Goal: Check status: Check status

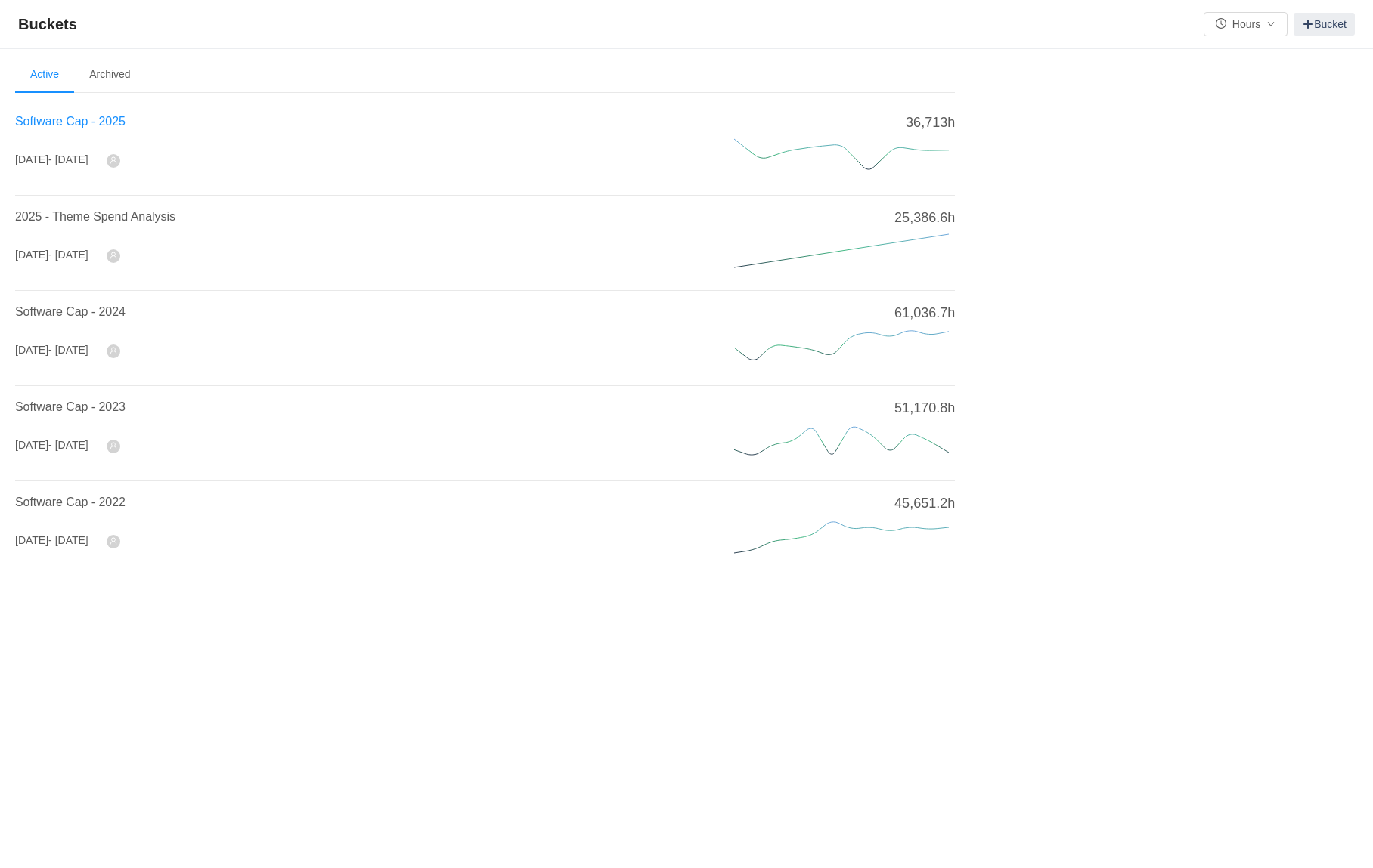
click at [81, 122] on span "Software Cap - 2025" at bounding box center [70, 121] width 110 height 13
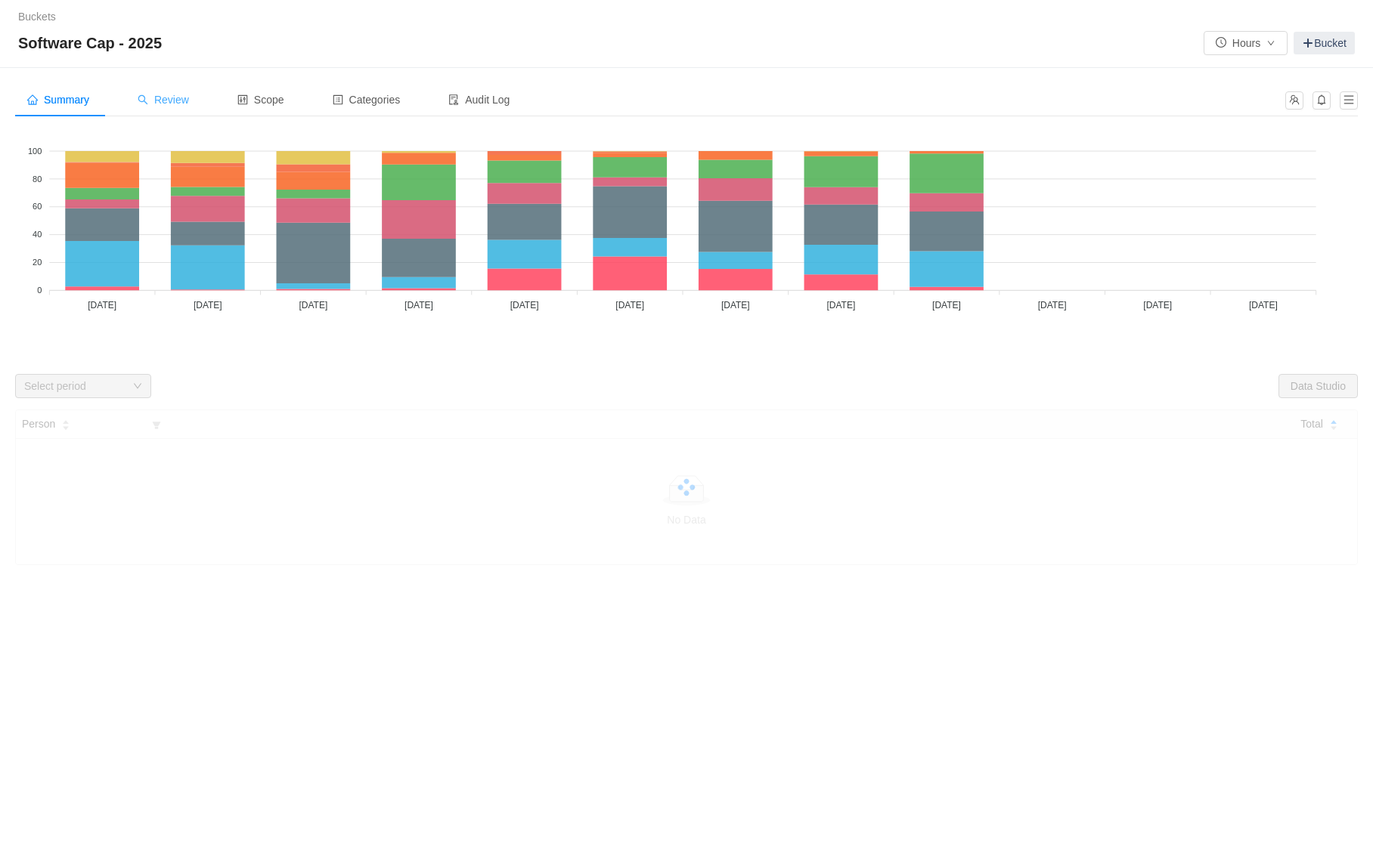
click at [187, 105] on span "Review" at bounding box center [164, 99] width 51 height 12
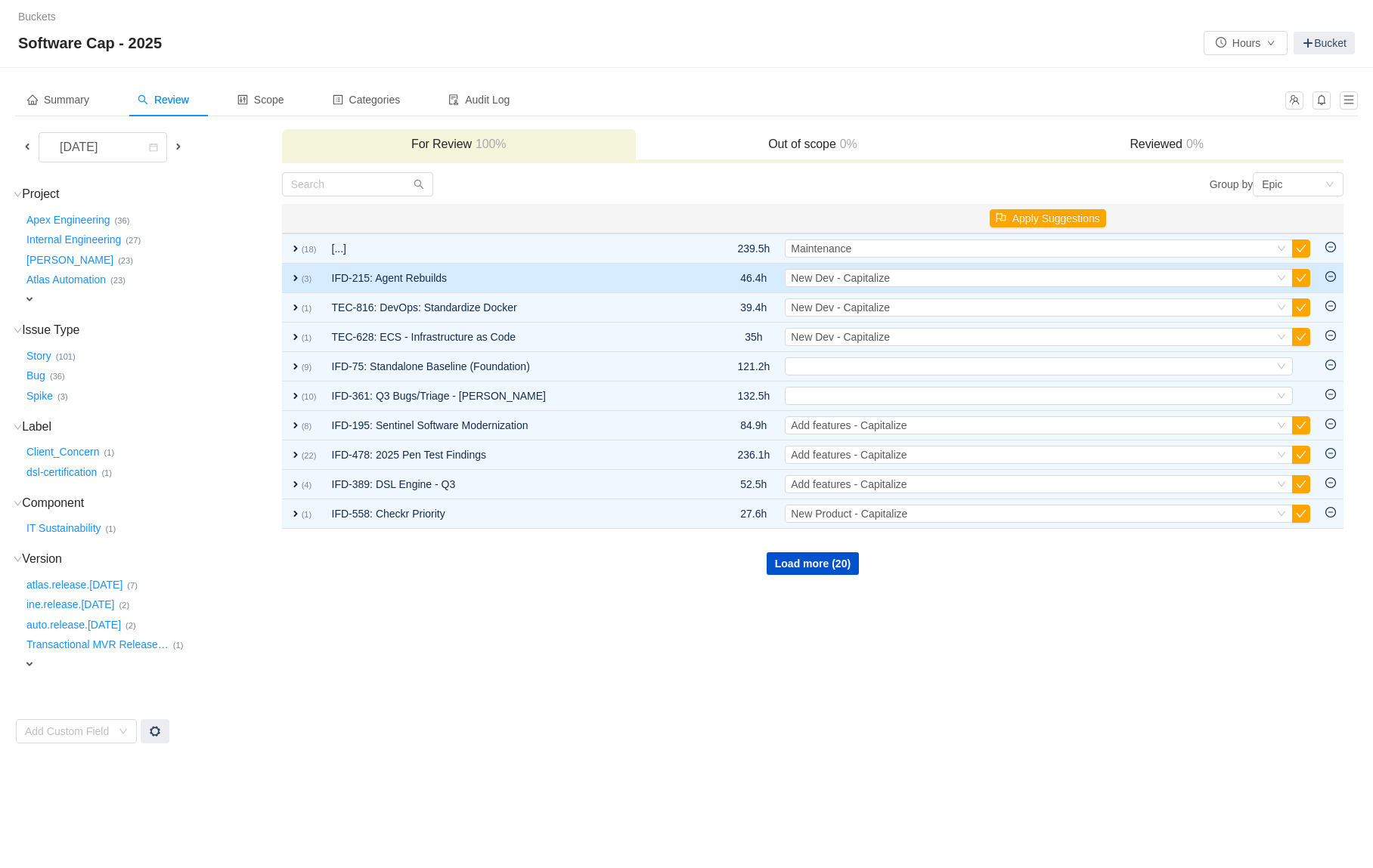
click at [289, 276] on span "expand" at bounding box center [295, 277] width 12 height 12
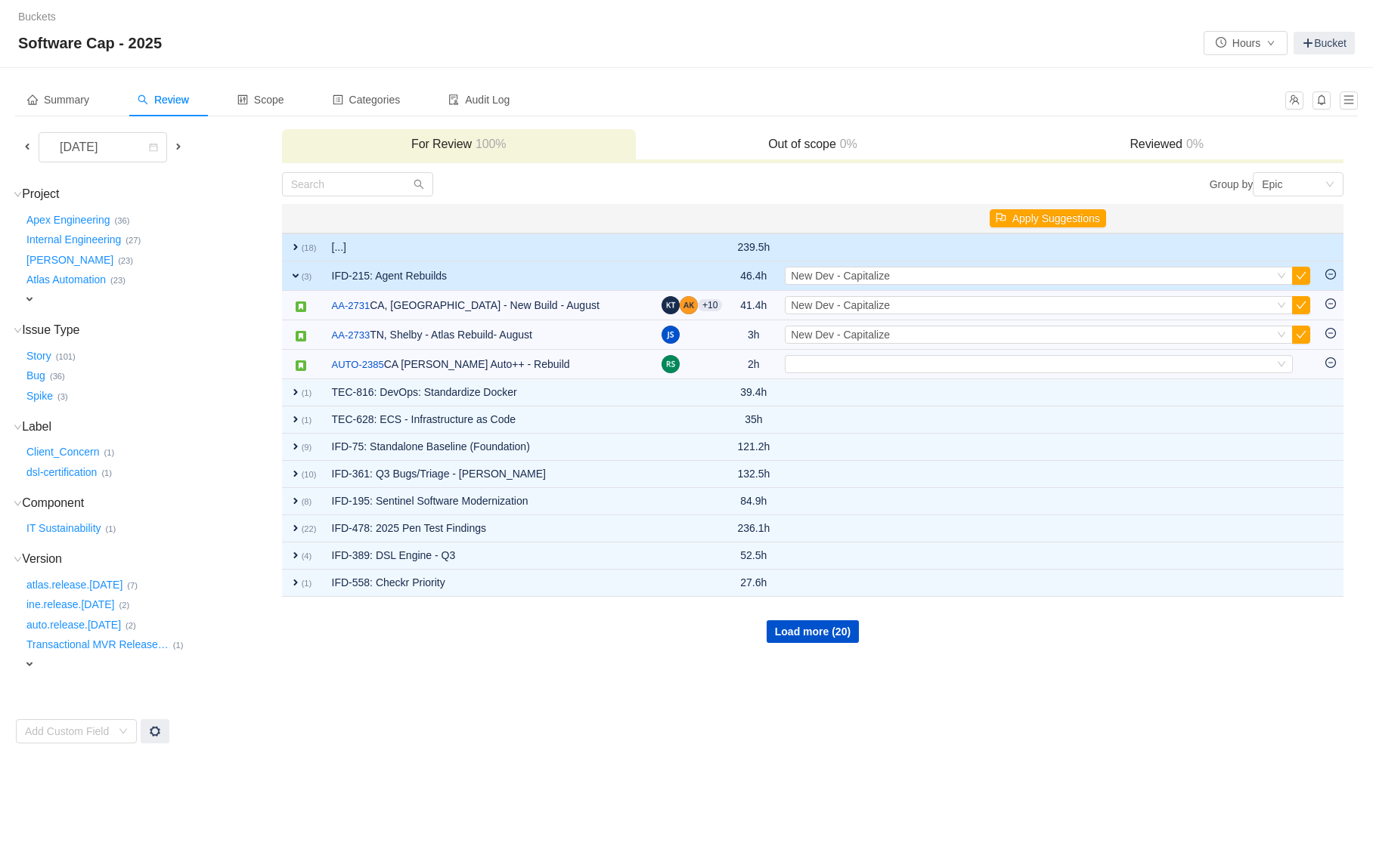
click at [495, 246] on td "[...]" at bounding box center [490, 247] width 331 height 28
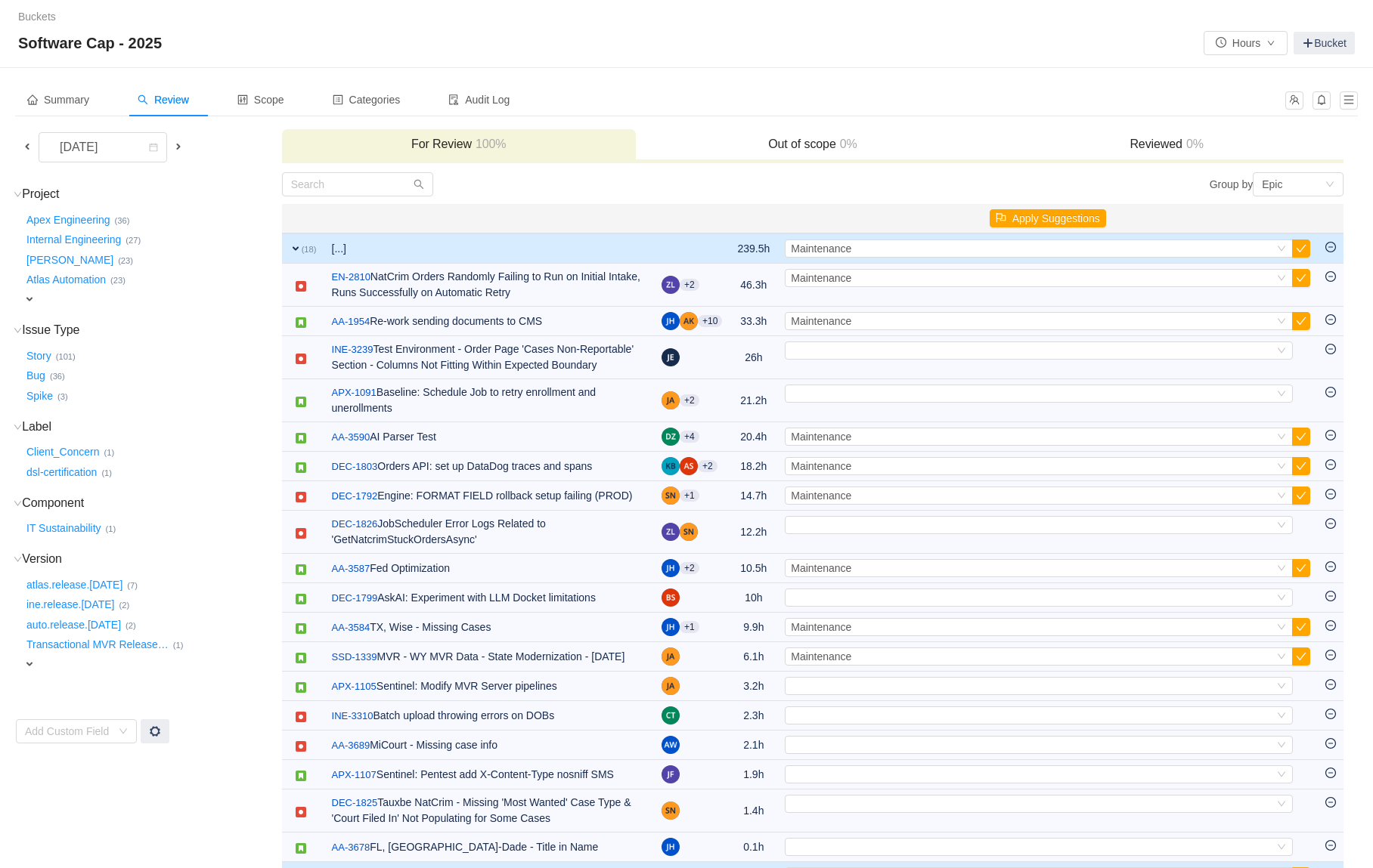
click at [293, 247] on span "expand" at bounding box center [295, 248] width 12 height 12
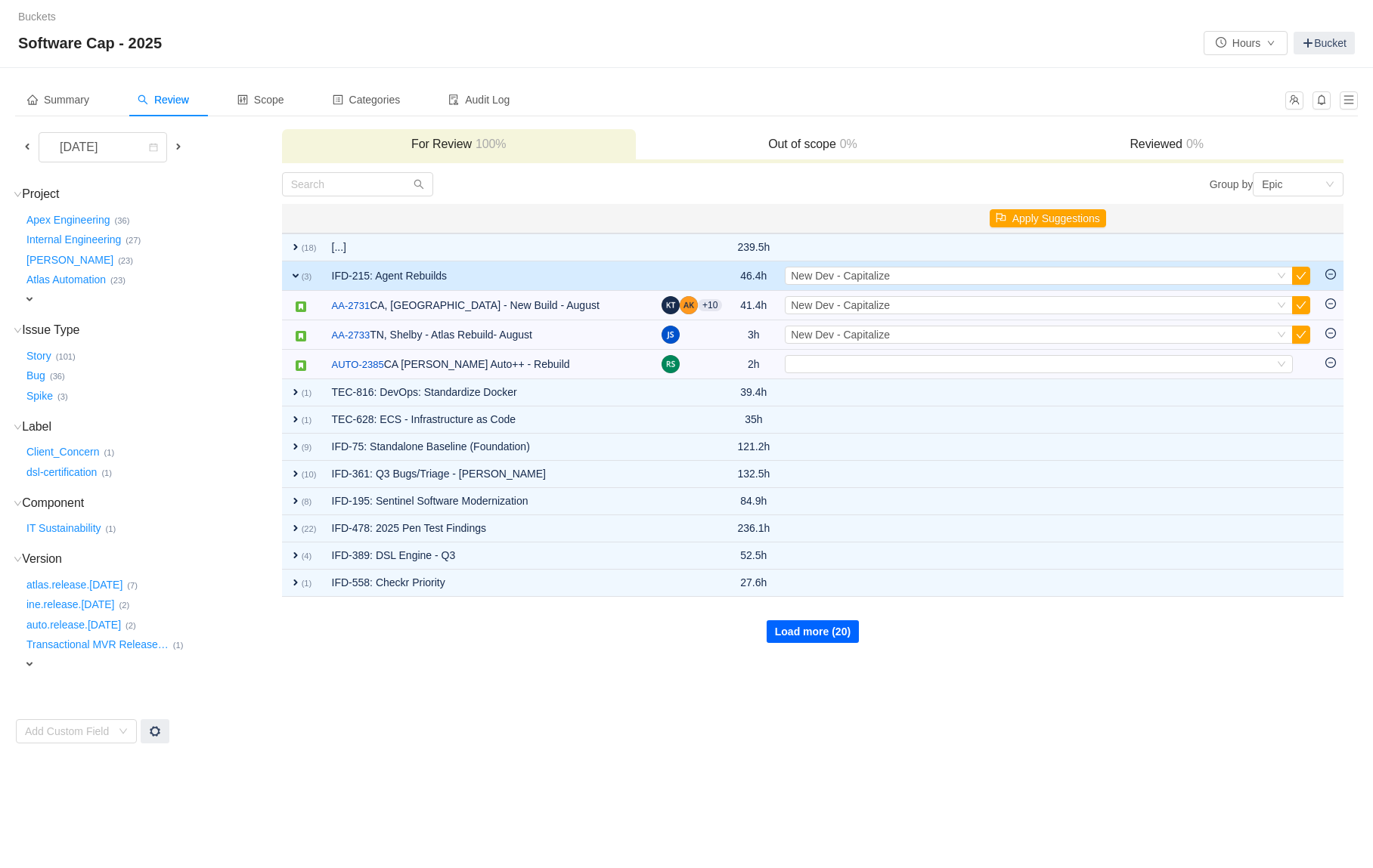
click at [810, 629] on button "Load more (20)" at bounding box center [812, 631] width 92 height 23
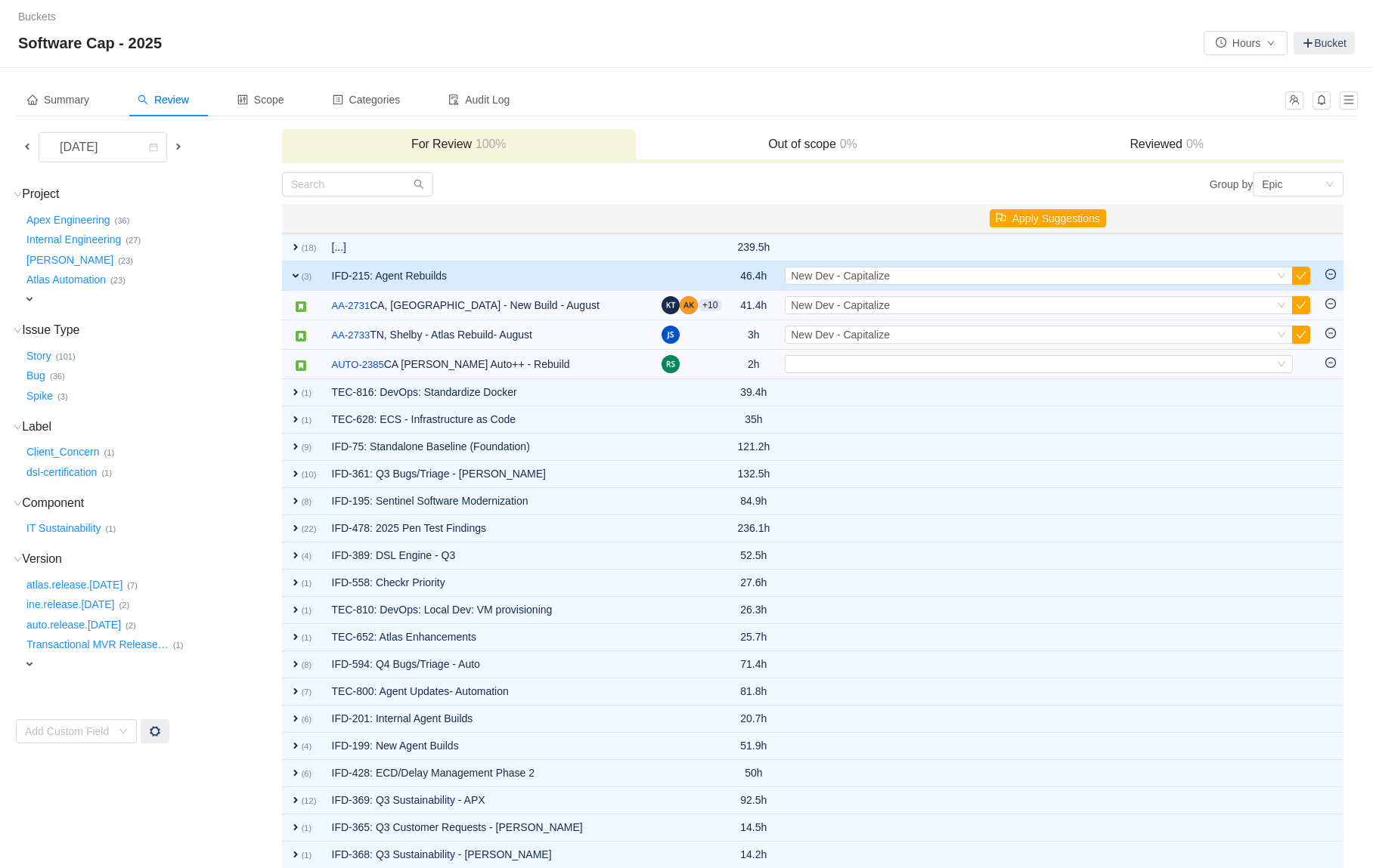
scroll to position [63, 0]
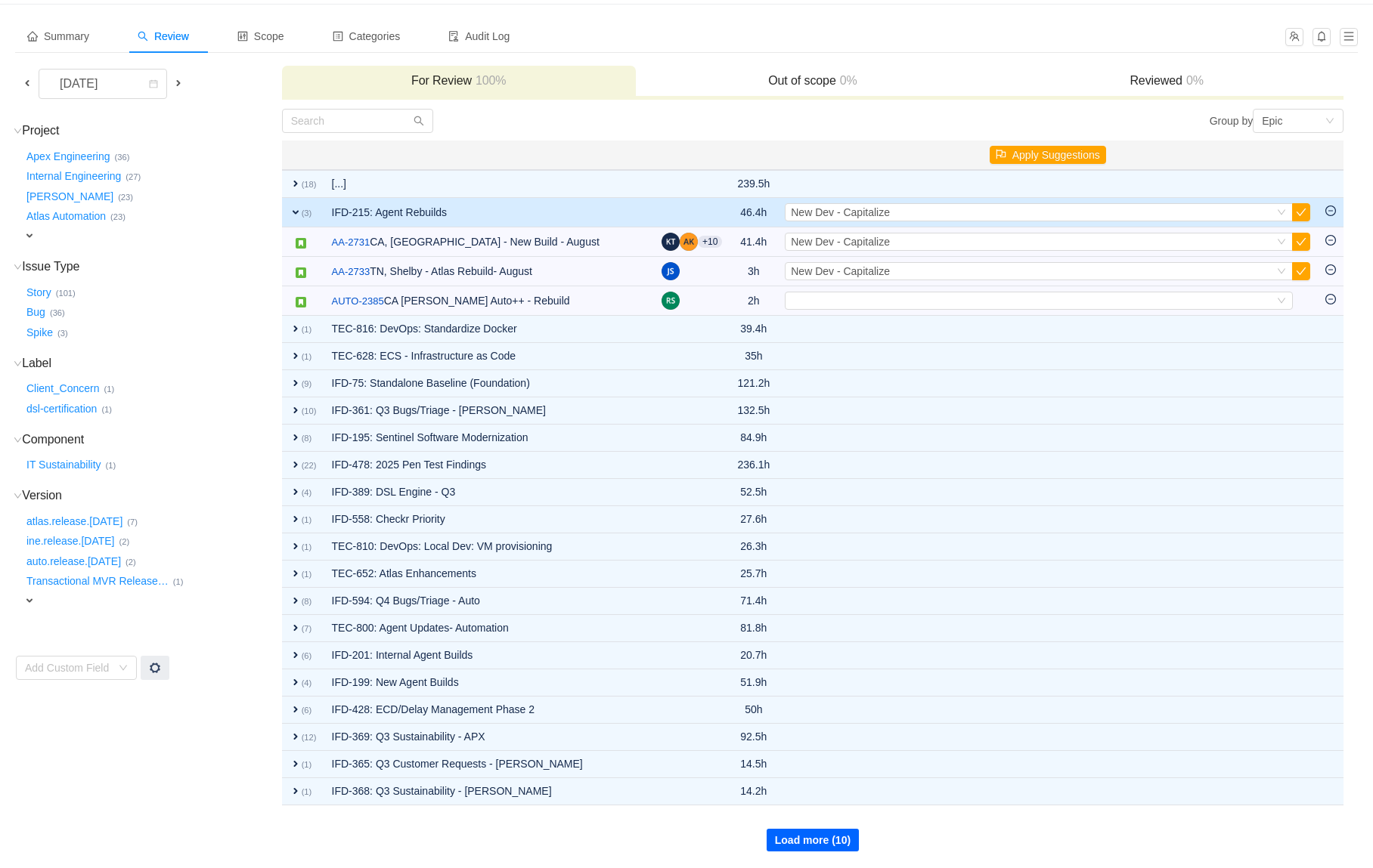
click at [816, 848] on button "Load more (10)" at bounding box center [812, 840] width 92 height 23
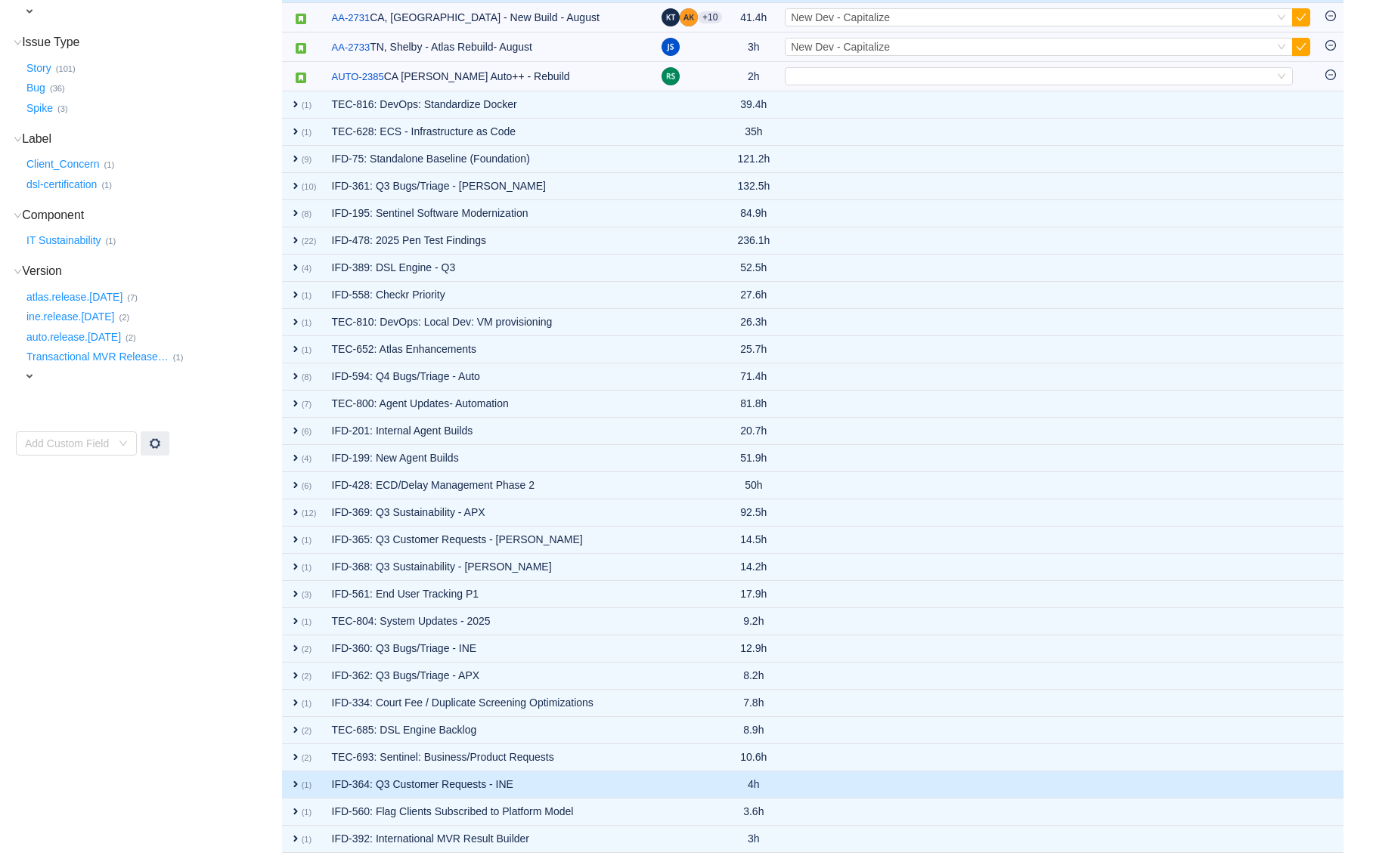
scroll to position [0, 0]
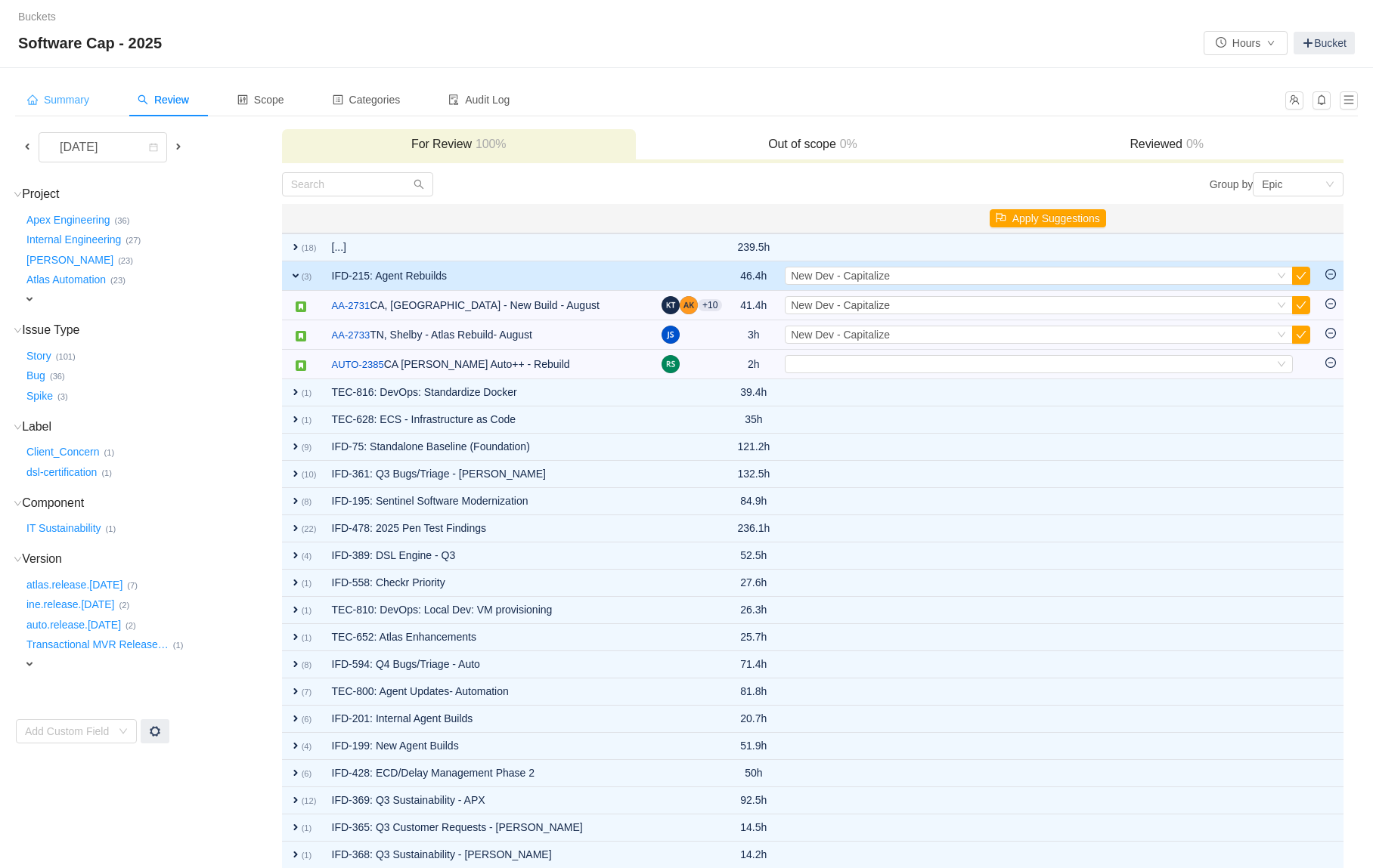
click at [69, 107] on div "Summary" at bounding box center [58, 99] width 86 height 34
